Goal: Navigation & Orientation: Find specific page/section

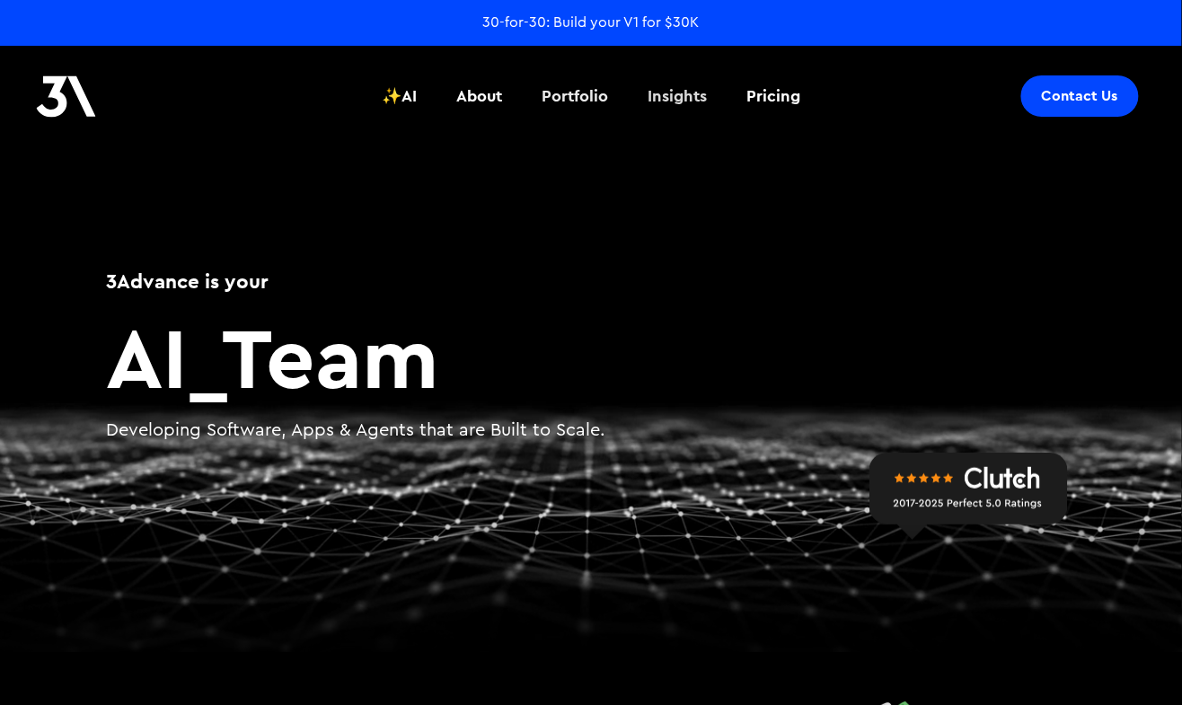
click at [562, 100] on div "Portfolio" at bounding box center [574, 95] width 66 height 23
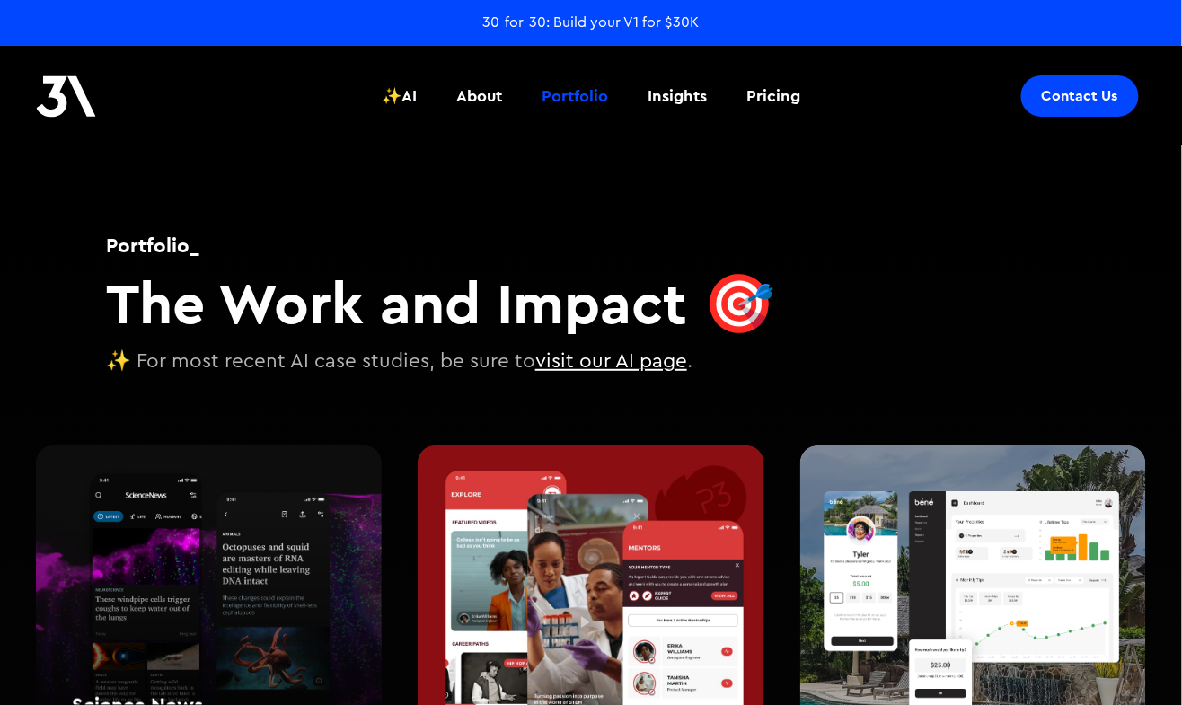
click at [278, 533] on div "Science News Science News Publication Mobile Apps" at bounding box center [209, 605] width 346 height 321
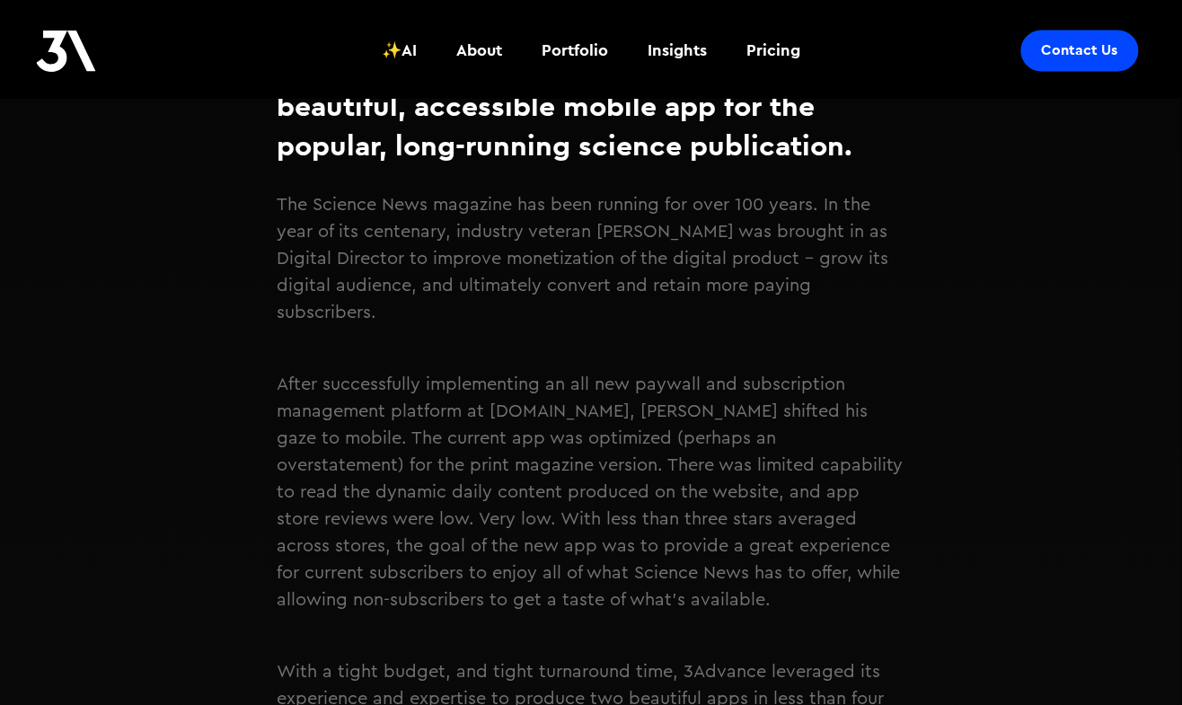
scroll to position [2771, 0]
